Goal: Transaction & Acquisition: Subscribe to service/newsletter

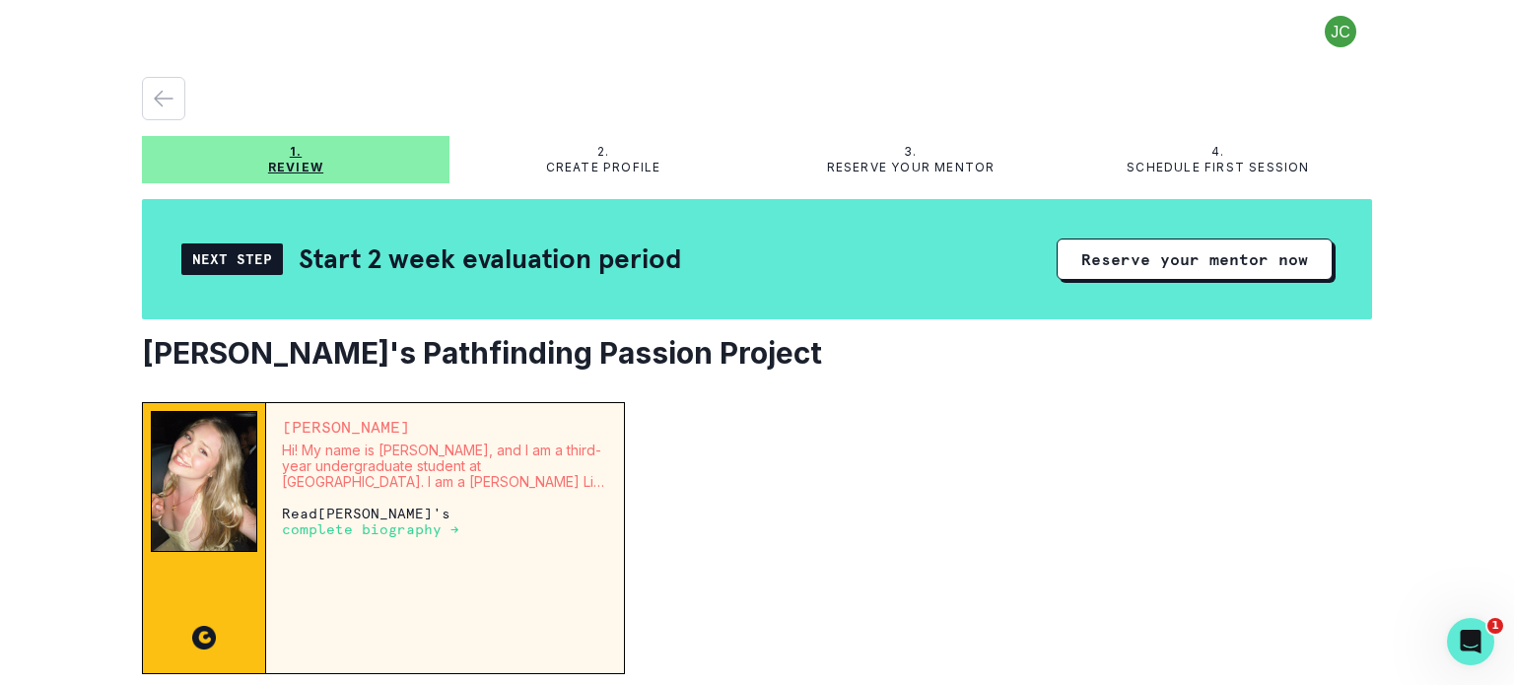
click at [1167, 254] on button "Reserve your mentor now" at bounding box center [1195, 259] width 276 height 41
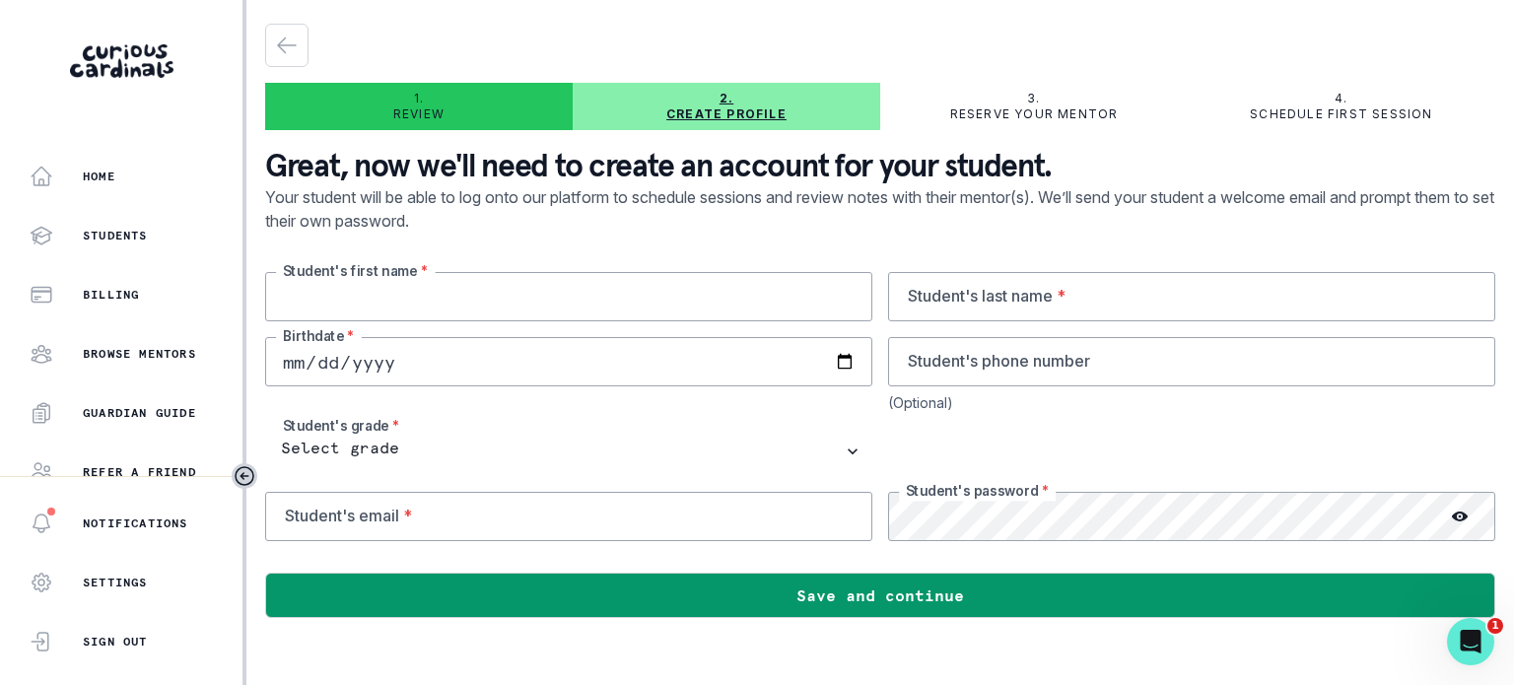
click at [707, 304] on input "text" at bounding box center [568, 296] width 607 height 49
type input "[PERSON_NAME]"
click at [1065, 298] on input "text" at bounding box center [1191, 296] width 607 height 49
type input "[PERSON_NAME]"
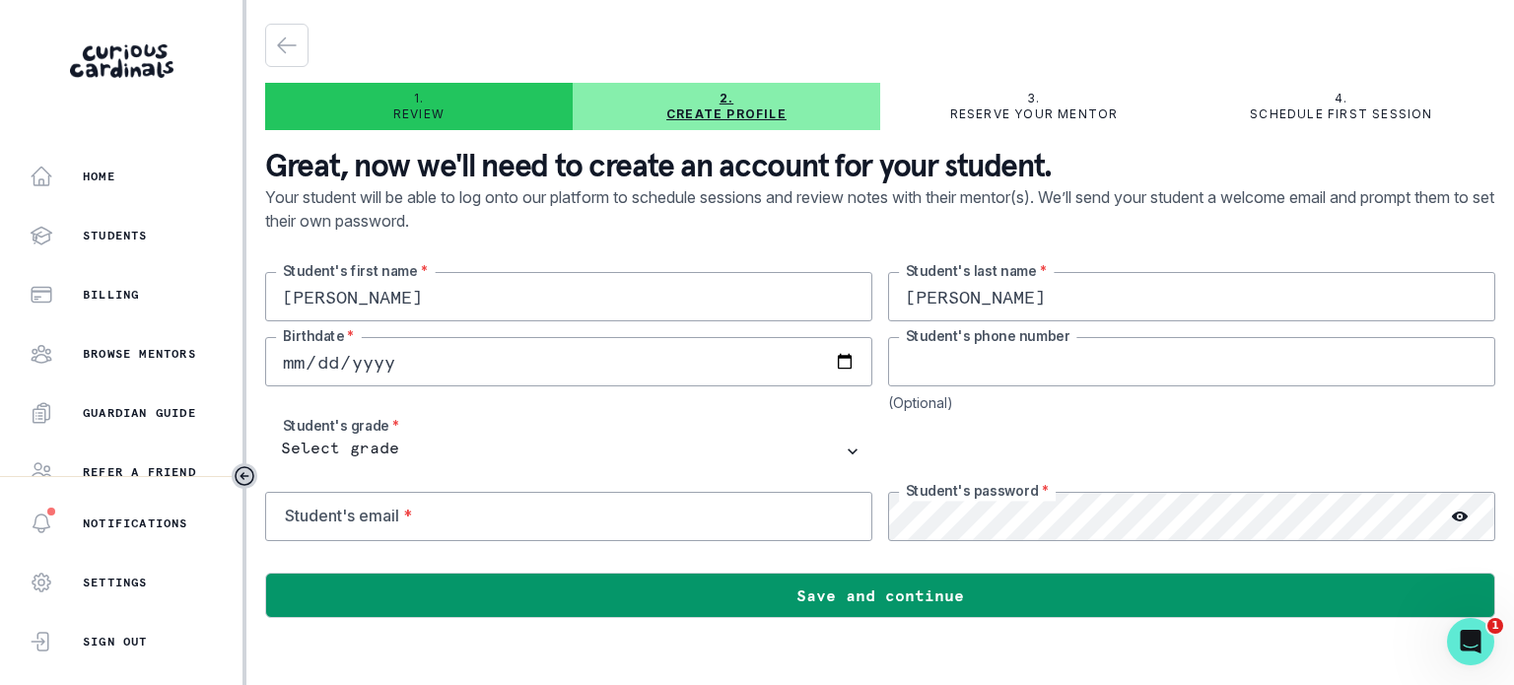
type input "3239299200"
type input "[PERSON_NAME][EMAIL_ADDRESS][PERSON_NAME][DOMAIN_NAME]"
click at [418, 362] on input "date" at bounding box center [568, 361] width 607 height 49
click at [317, 363] on input "date" at bounding box center [568, 361] width 607 height 49
click at [292, 361] on input "date" at bounding box center [568, 361] width 607 height 49
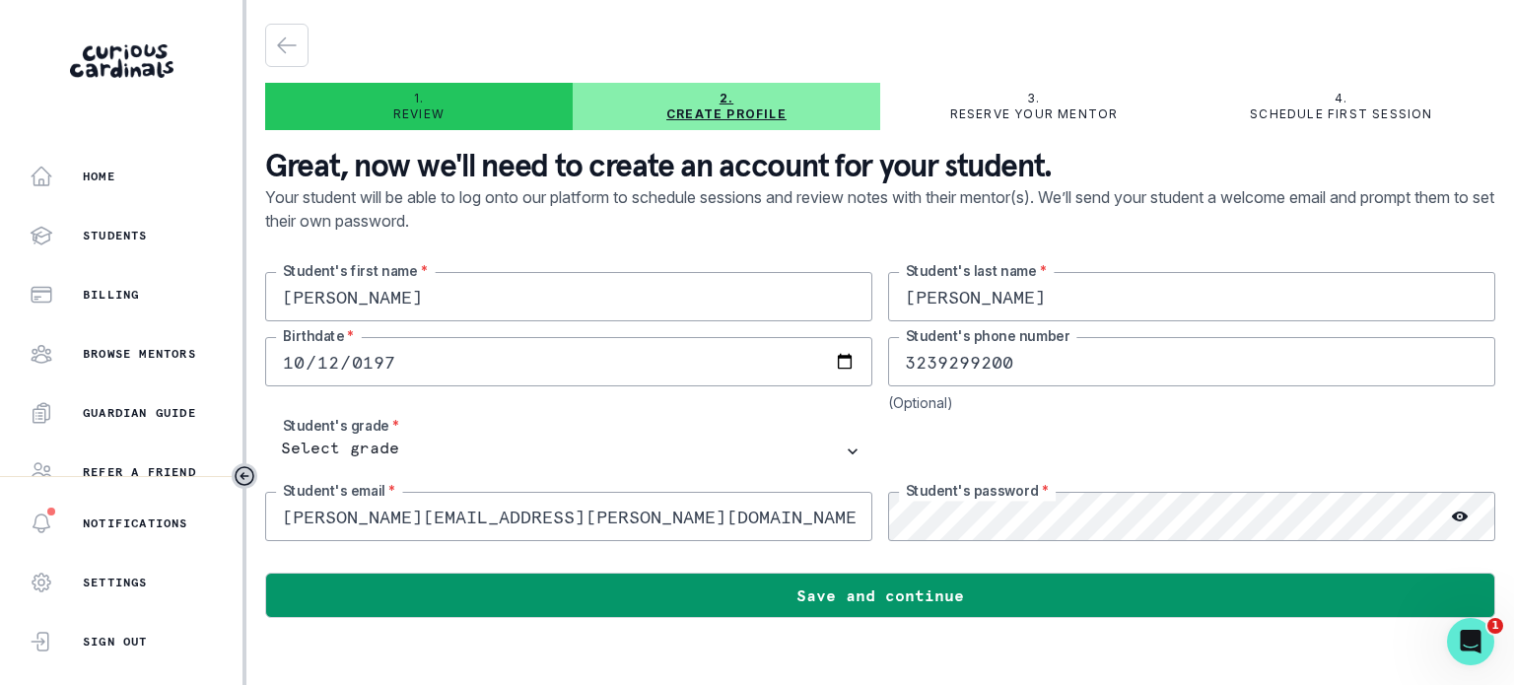
type input "[DATE]"
drag, startPoint x: 610, startPoint y: 525, endPoint x: 113, endPoint y: 520, distance: 496.9
click at [113, 520] on div "Home Students Billing Browse Mentors Guardian Guide Refer a friend Notification…" at bounding box center [757, 342] width 1514 height 685
type input "a"
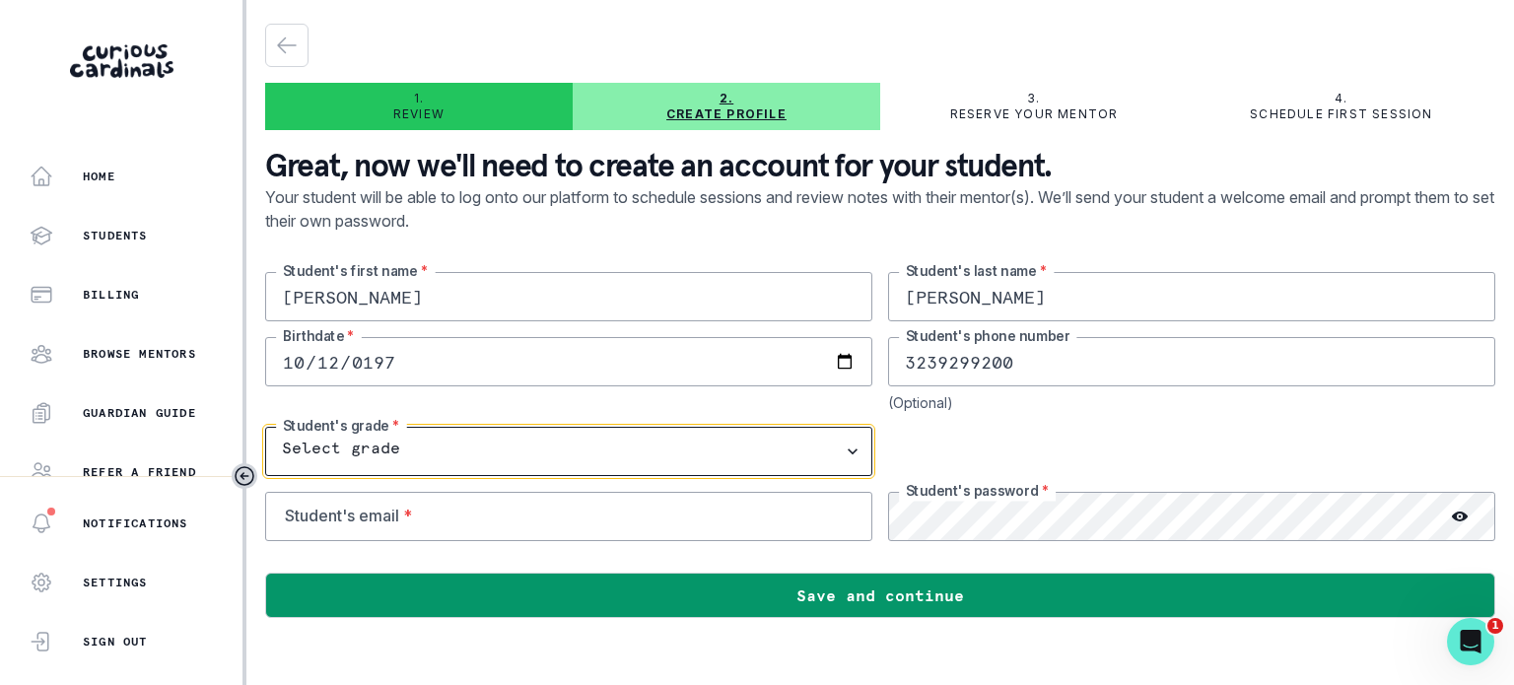
click at [847, 453] on select "Select grade 1st Grade 2nd Grade 3rd Grade 4th Grade 5th Grade 6th Grade 7th Gr…" at bounding box center [568, 451] width 607 height 49
select select "8th Grade"
click at [265, 427] on select "Select grade 1st Grade 2nd Grade 3rd Grade 4th Grade 5th Grade 6th Grade 7th Gr…" at bounding box center [568, 451] width 607 height 49
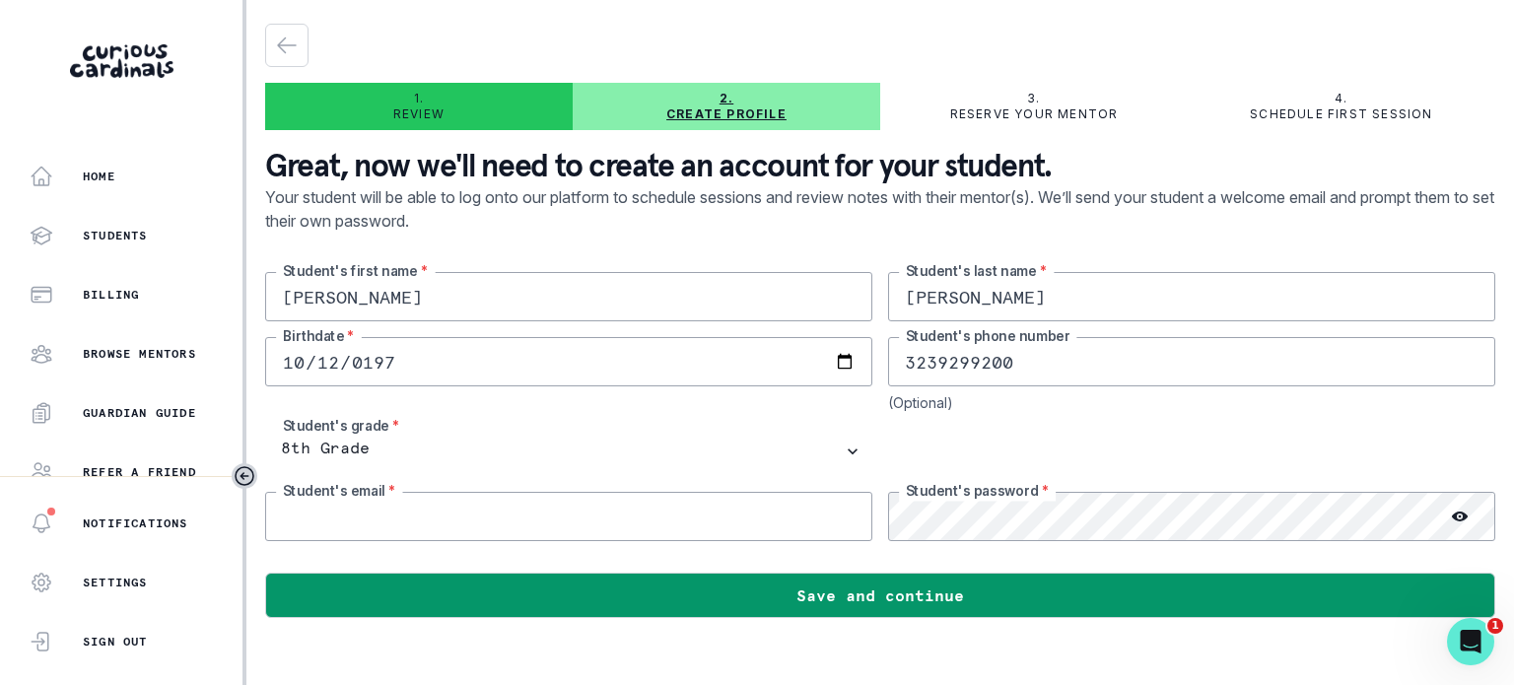
click at [564, 513] on input "email" at bounding box center [568, 516] width 607 height 49
type input "a"
click at [397, 516] on input "email" at bounding box center [568, 516] width 607 height 49
type input "[EMAIL_ADDRESS][DOMAIN_NAME]"
click at [898, 589] on button "Save and continue" at bounding box center [880, 595] width 1230 height 45
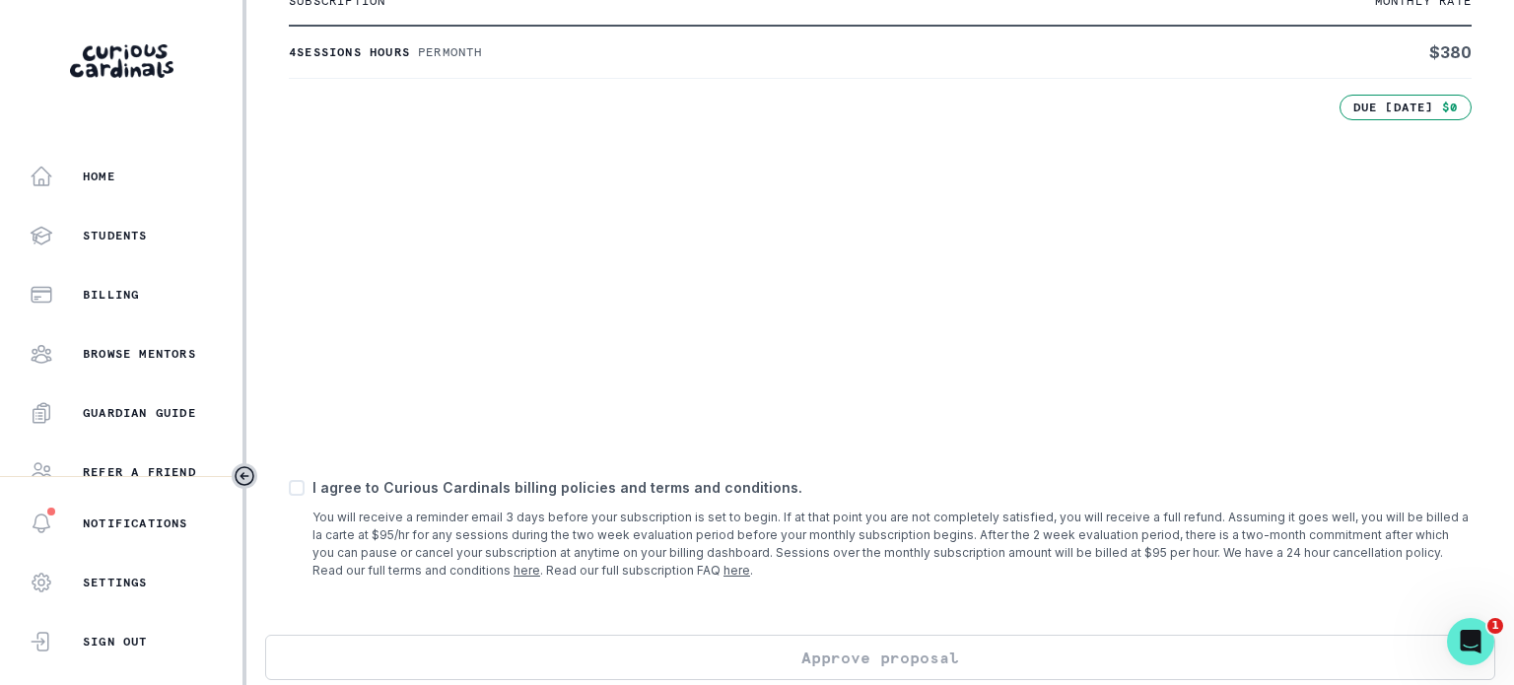
scroll to position [481, 0]
